Goal: Entertainment & Leisure: Consume media (video, audio)

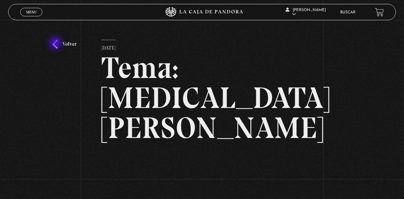
click at [56, 44] on link "Volver" at bounding box center [64, 44] width 24 height 9
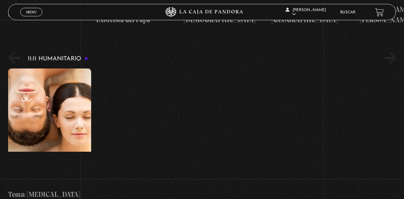
scroll to position [2710, 0]
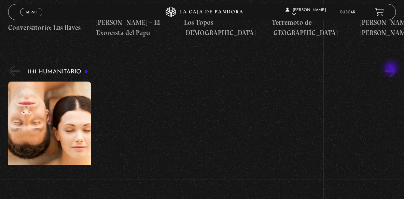
click at [392, 69] on button "»" at bounding box center [390, 70] width 11 height 11
click at [16, 72] on button "«" at bounding box center [13, 70] width 11 height 11
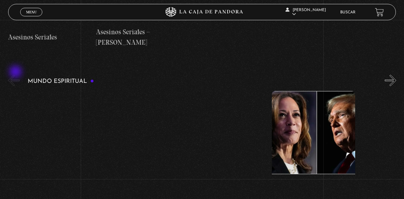
scroll to position [2332, 0]
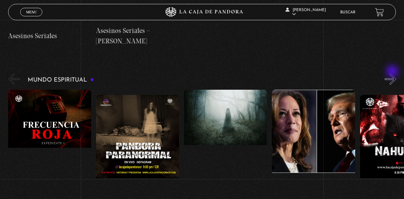
click at [393, 73] on button "»" at bounding box center [390, 78] width 11 height 11
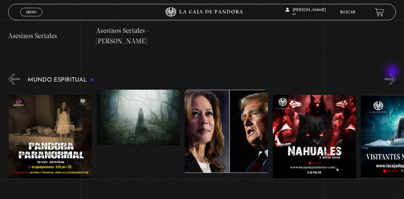
click at [393, 73] on button "»" at bounding box center [390, 78] width 11 height 11
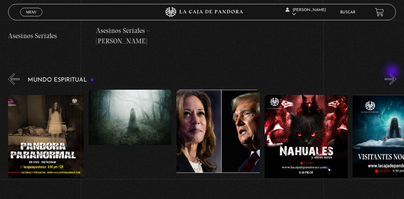
click at [393, 73] on button "»" at bounding box center [390, 78] width 11 height 11
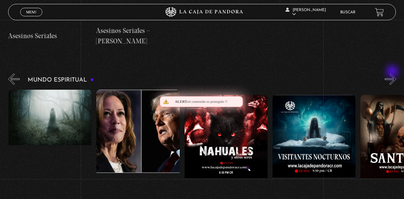
click at [393, 73] on button "»" at bounding box center [390, 78] width 11 height 11
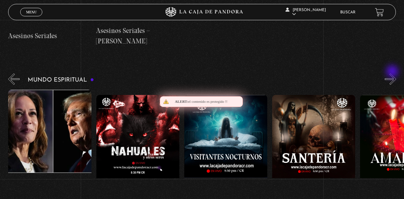
click at [393, 73] on button "»" at bounding box center [390, 78] width 11 height 11
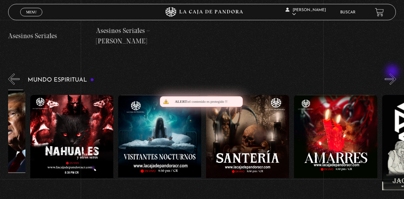
click at [393, 73] on button "»" at bounding box center [390, 78] width 11 height 11
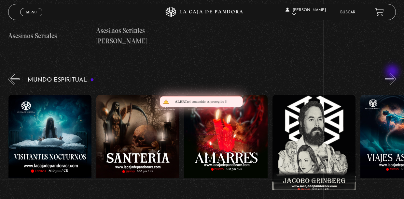
scroll to position [0, 440]
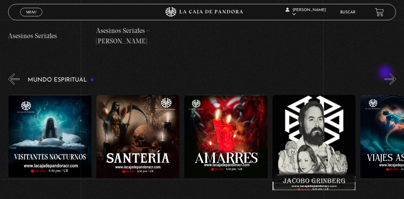
click at [386, 73] on button "»" at bounding box center [390, 78] width 11 height 11
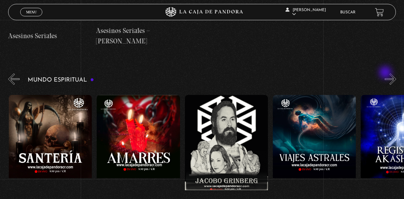
click at [386, 73] on button "»" at bounding box center [390, 78] width 11 height 11
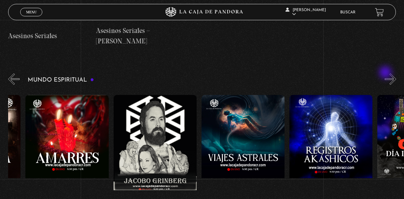
click at [386, 73] on button "»" at bounding box center [390, 78] width 11 height 11
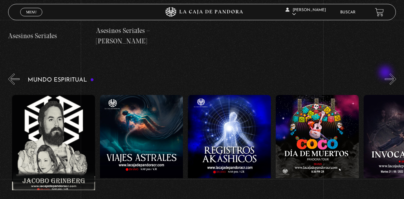
click at [386, 73] on button "»" at bounding box center [390, 78] width 11 height 11
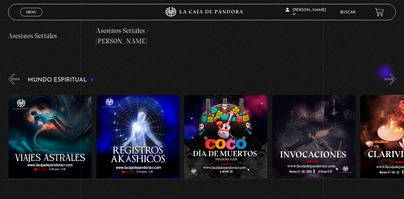
click at [386, 73] on button "»" at bounding box center [390, 78] width 11 height 11
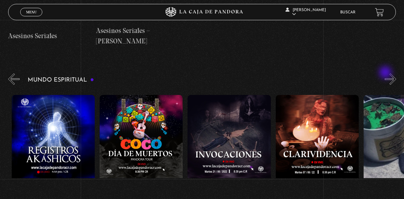
click at [386, 73] on button "»" at bounding box center [390, 78] width 11 height 11
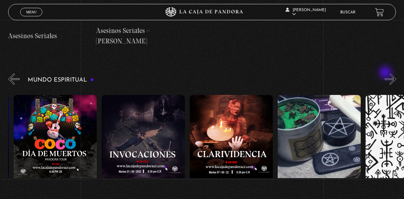
click at [386, 73] on button "»" at bounding box center [390, 78] width 11 height 11
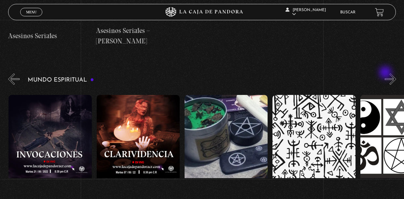
click at [386, 73] on button "»" at bounding box center [390, 78] width 11 height 11
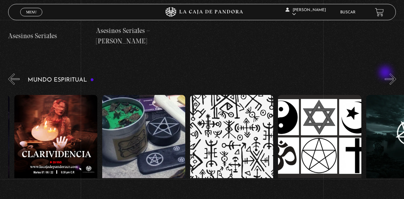
click at [386, 73] on button "»" at bounding box center [390, 78] width 11 height 11
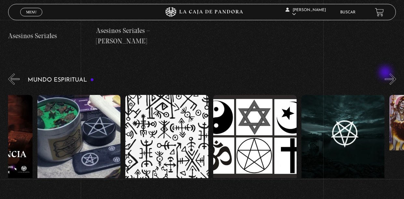
click at [386, 73] on button "»" at bounding box center [390, 78] width 11 height 11
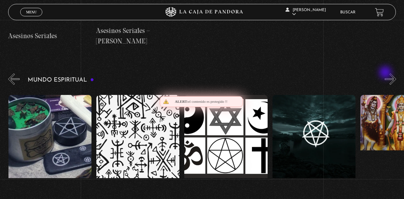
click at [386, 73] on button "»" at bounding box center [390, 78] width 11 height 11
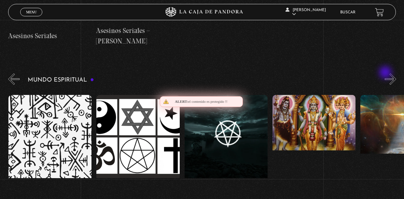
click at [386, 73] on button "»" at bounding box center [390, 78] width 11 height 11
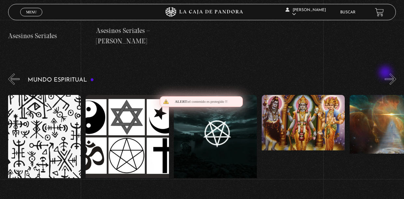
click at [386, 73] on button "»" at bounding box center [390, 78] width 11 height 11
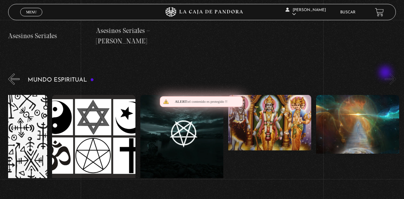
click at [386, 73] on button "»" at bounding box center [390, 78] width 11 height 11
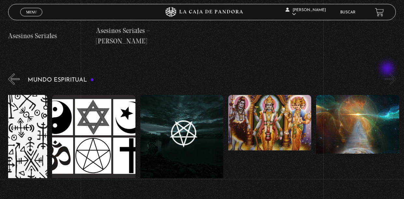
click at [388, 73] on button "»" at bounding box center [390, 78] width 11 height 11
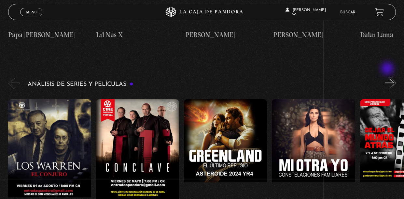
scroll to position [1212, 0]
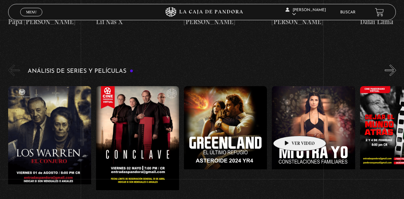
click at [290, 126] on figure at bounding box center [313, 144] width 83 height 117
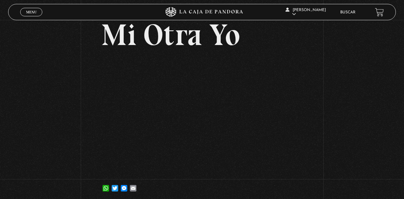
scroll to position [39, 0]
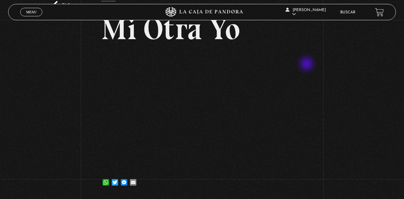
click at [308, 64] on div "Volver [DATE] Mi Otra Yo WhatsApp Twitter Messenger Email" at bounding box center [202, 89] width 404 height 216
click at [0, 93] on div "Volver [DATE] Mi Otra Yo WhatsApp Twitter Messenger Email" at bounding box center [202, 89] width 404 height 216
click at [0, 156] on div "Volver 22 septiembre, 2024 Mi Otra Yo WhatsApp Twitter Messenger Email" at bounding box center [202, 89] width 404 height 216
